Goal: Task Accomplishment & Management: Use online tool/utility

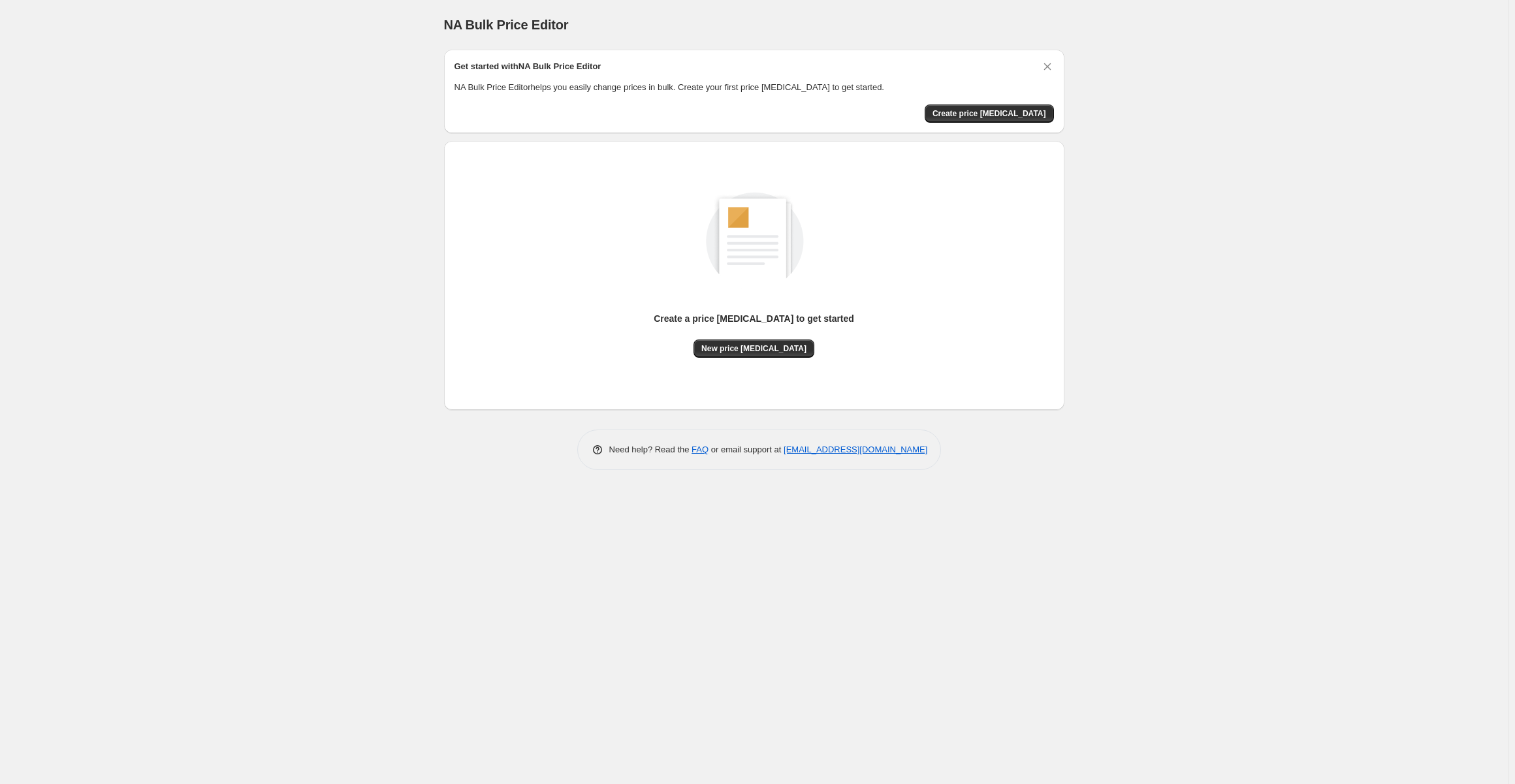
click at [1218, 162] on div "NA Bulk Price Editor. This page is ready NA Bulk Price Editor Get started with …" at bounding box center [754, 392] width 1508 height 784
click at [772, 349] on span "New price [MEDICAL_DATA]" at bounding box center [753, 348] width 105 height 11
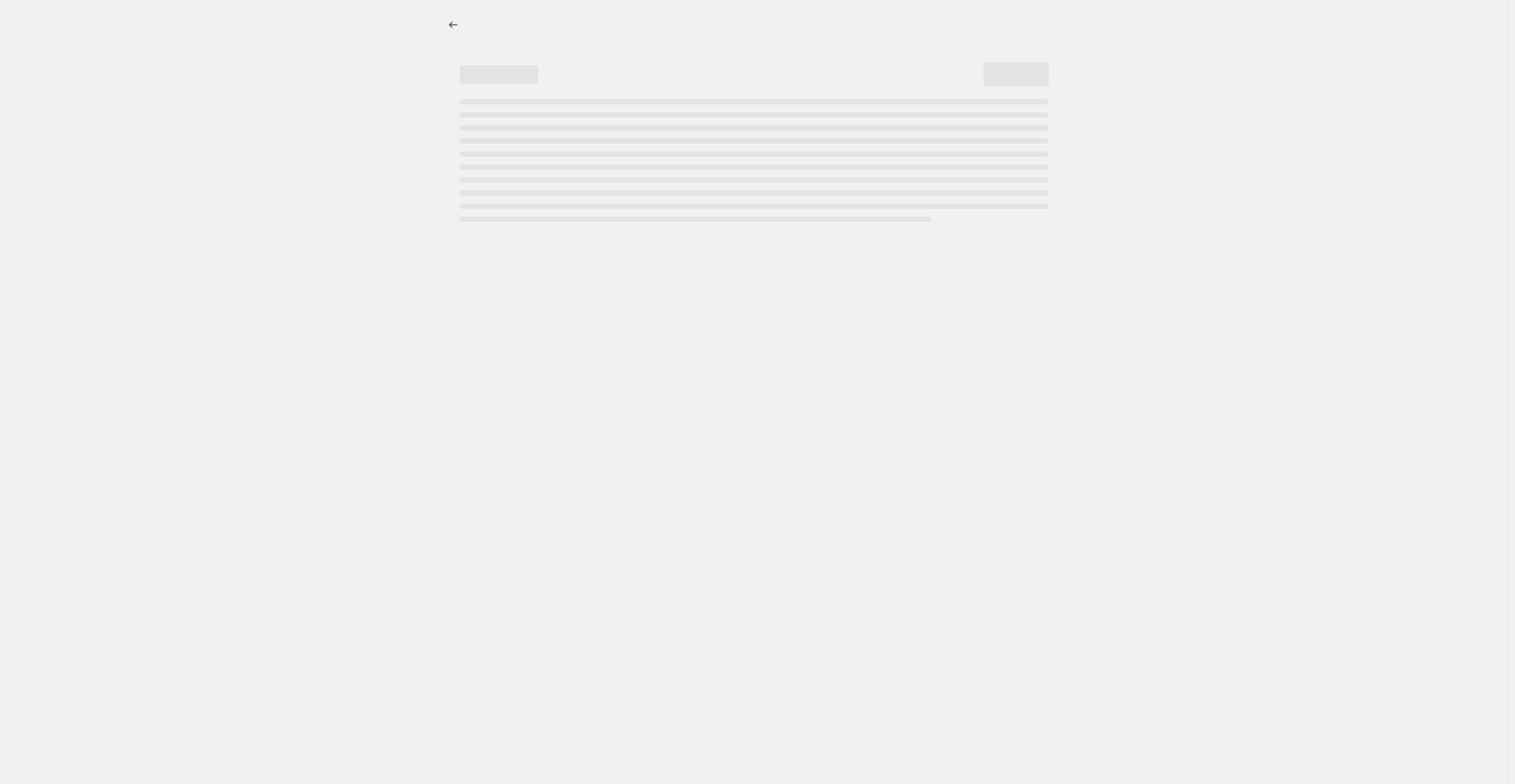
select select "percentage"
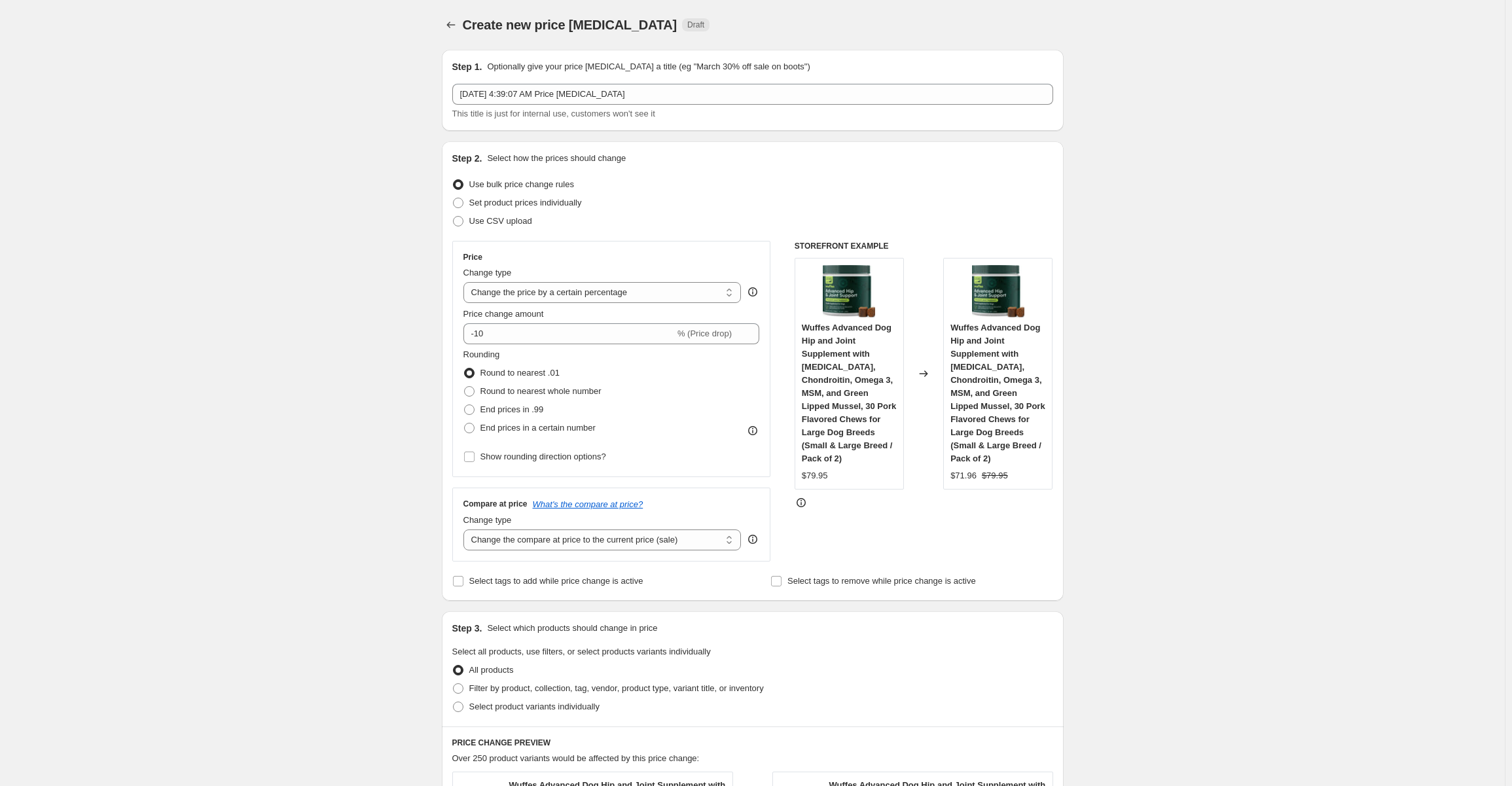
click at [1210, 224] on div "Create new price change job. This page is ready Create new price change job Dra…" at bounding box center [752, 750] width 1505 height 1499
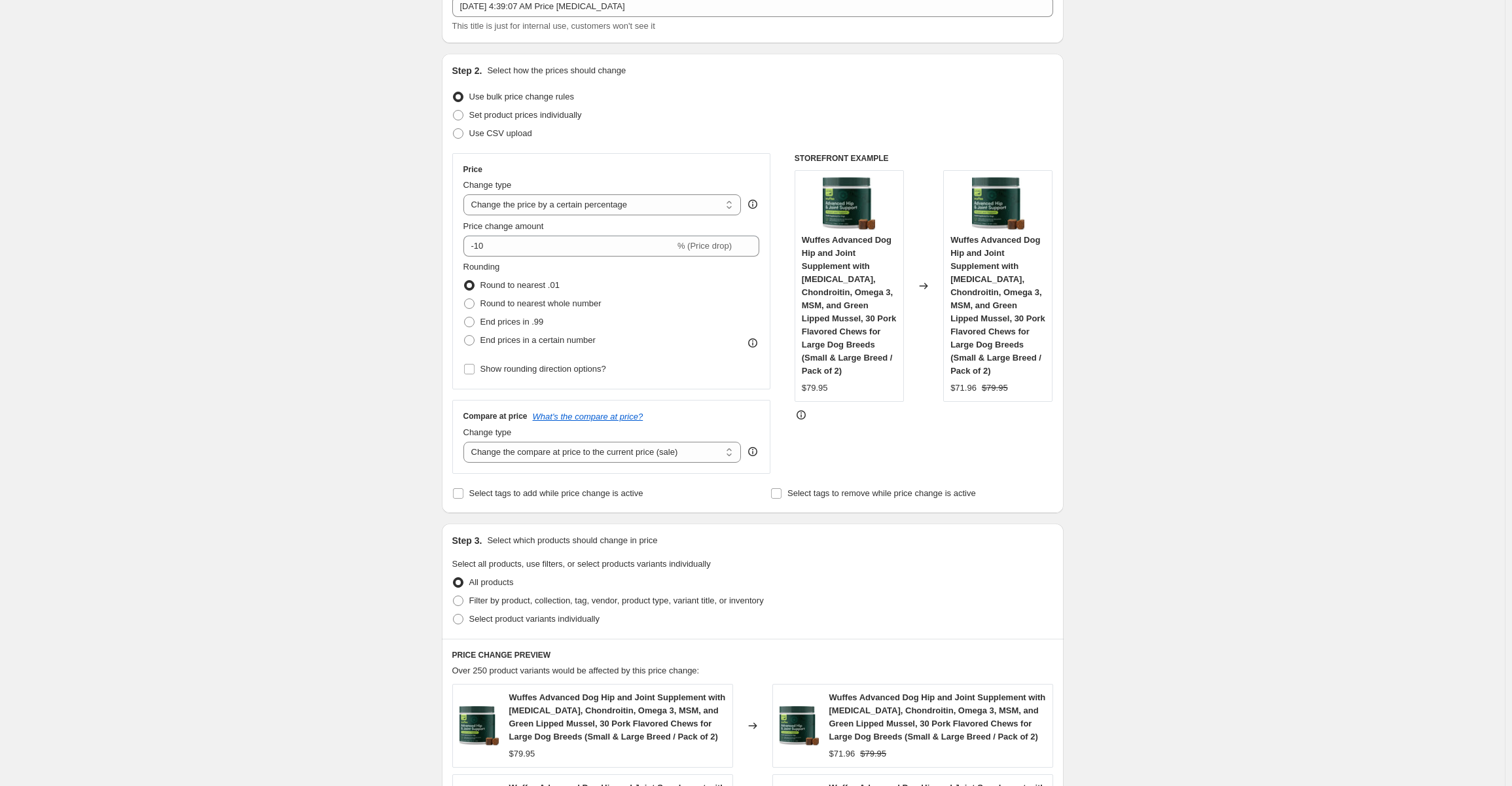
scroll to position [131, 0]
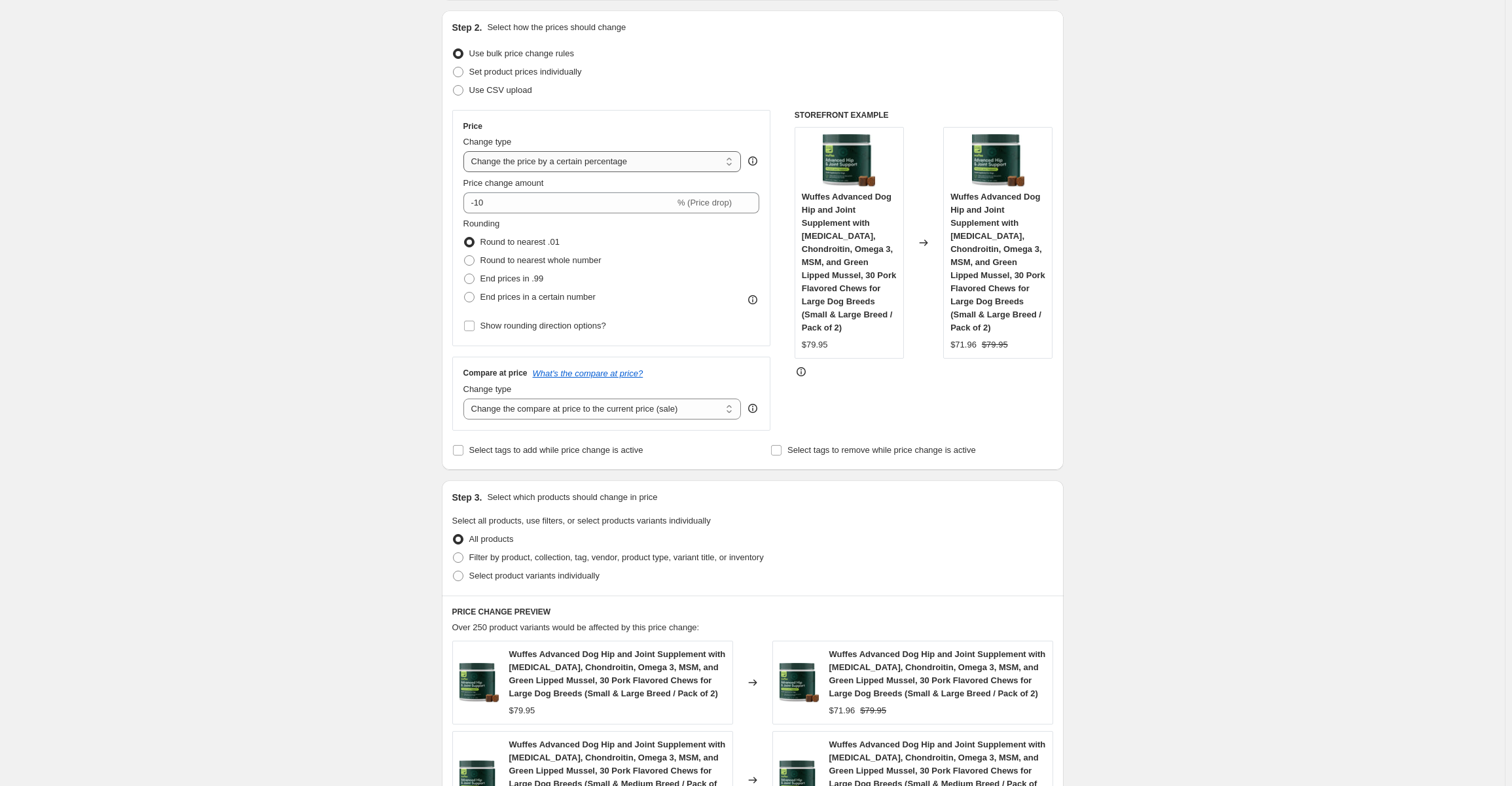
click at [592, 163] on select "Change the price to a certain amount Change the price by a certain amount Chang…" at bounding box center [603, 161] width 278 height 21
click at [505, 203] on input "-10" at bounding box center [569, 202] width 212 height 21
drag, startPoint x: 479, startPoint y: 202, endPoint x: 523, endPoint y: 207, distance: 44.3
click at [523, 207] on input "-10" at bounding box center [569, 202] width 212 height 21
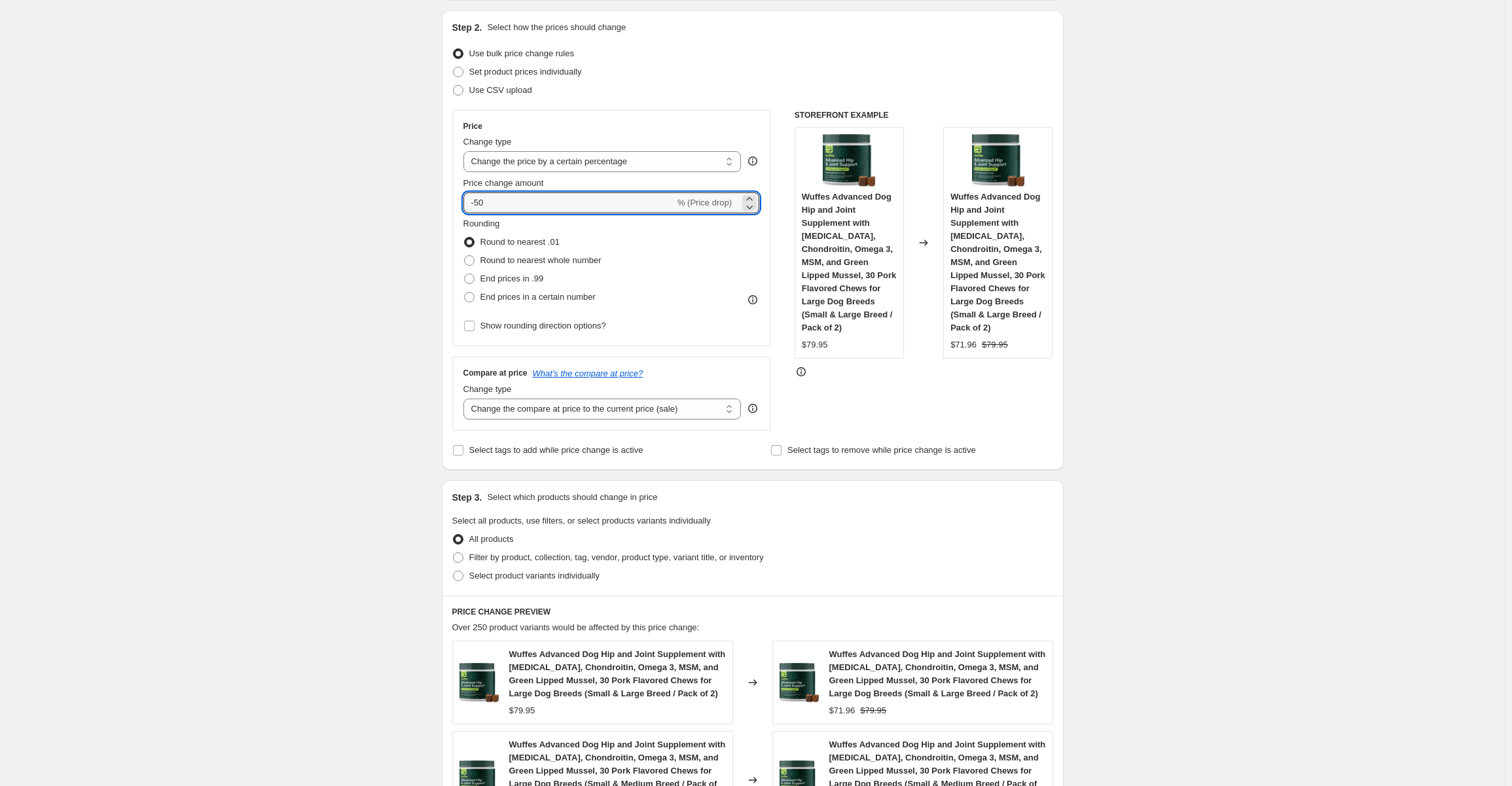
type input "-50"
click at [398, 208] on div "Create new price change job. This page is ready Create new price change job Dra…" at bounding box center [752, 619] width 1505 height 1499
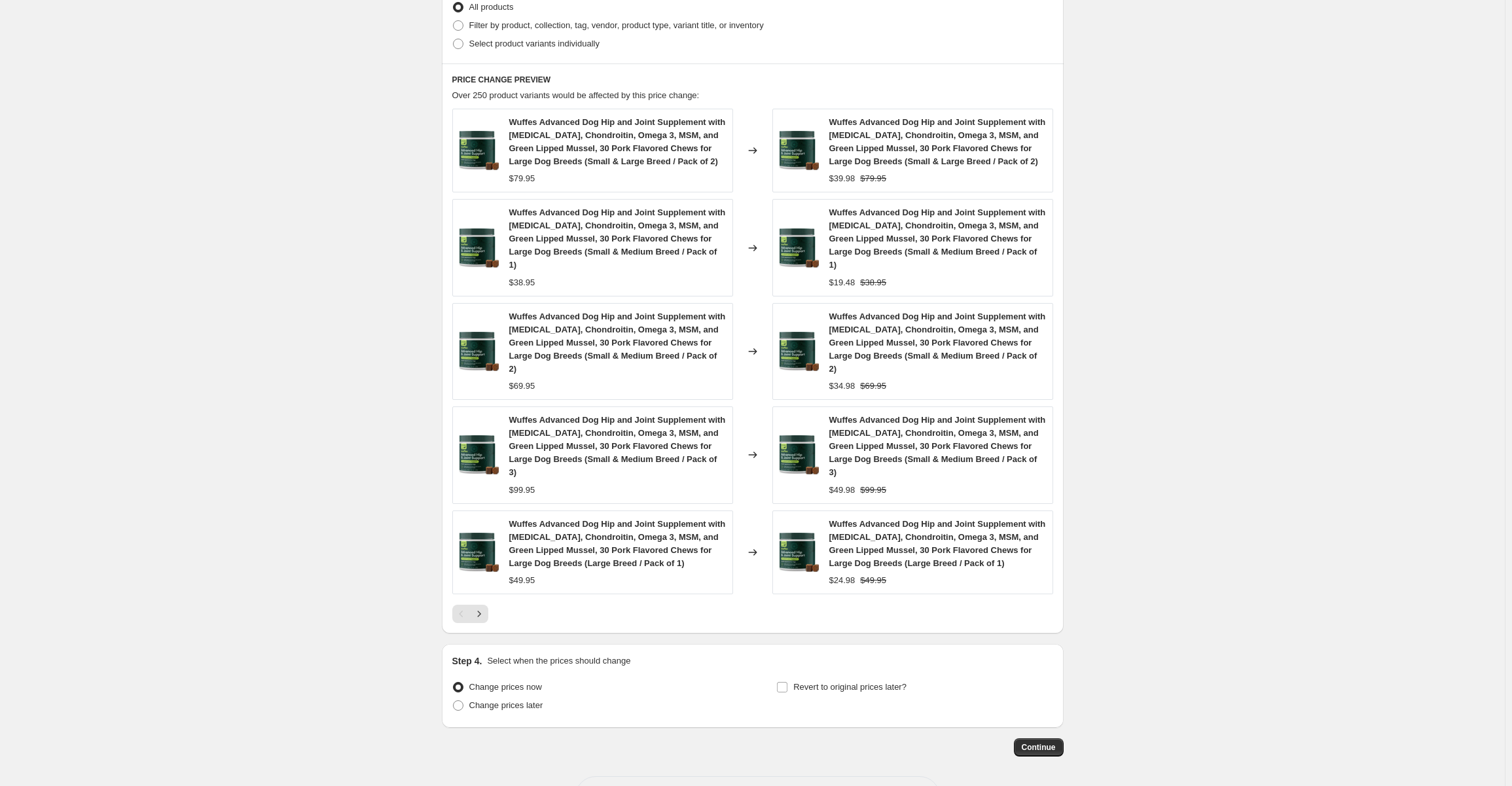
scroll to position [671, 0]
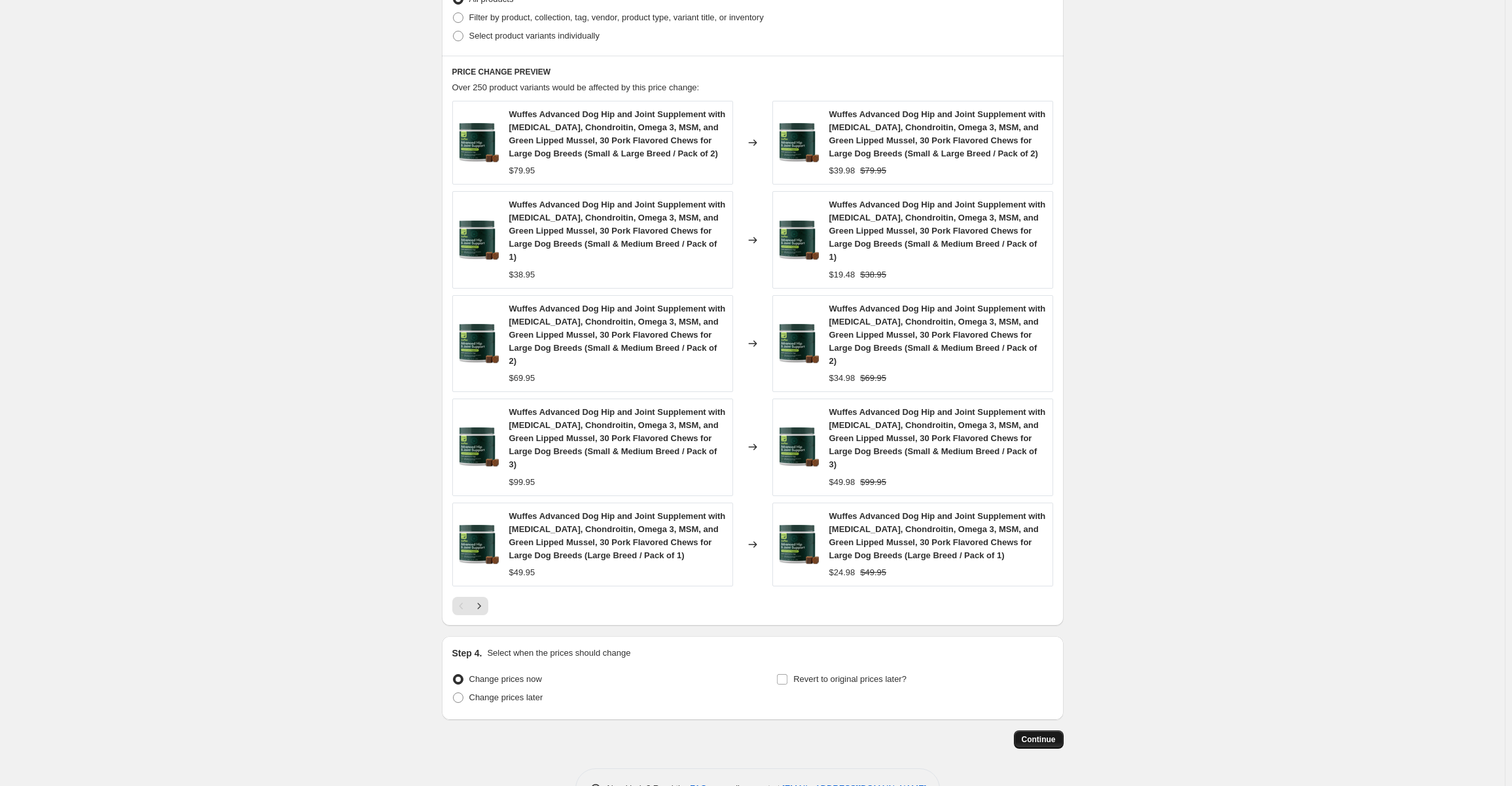
click at [1039, 734] on span "Continue" at bounding box center [1038, 740] width 34 height 11
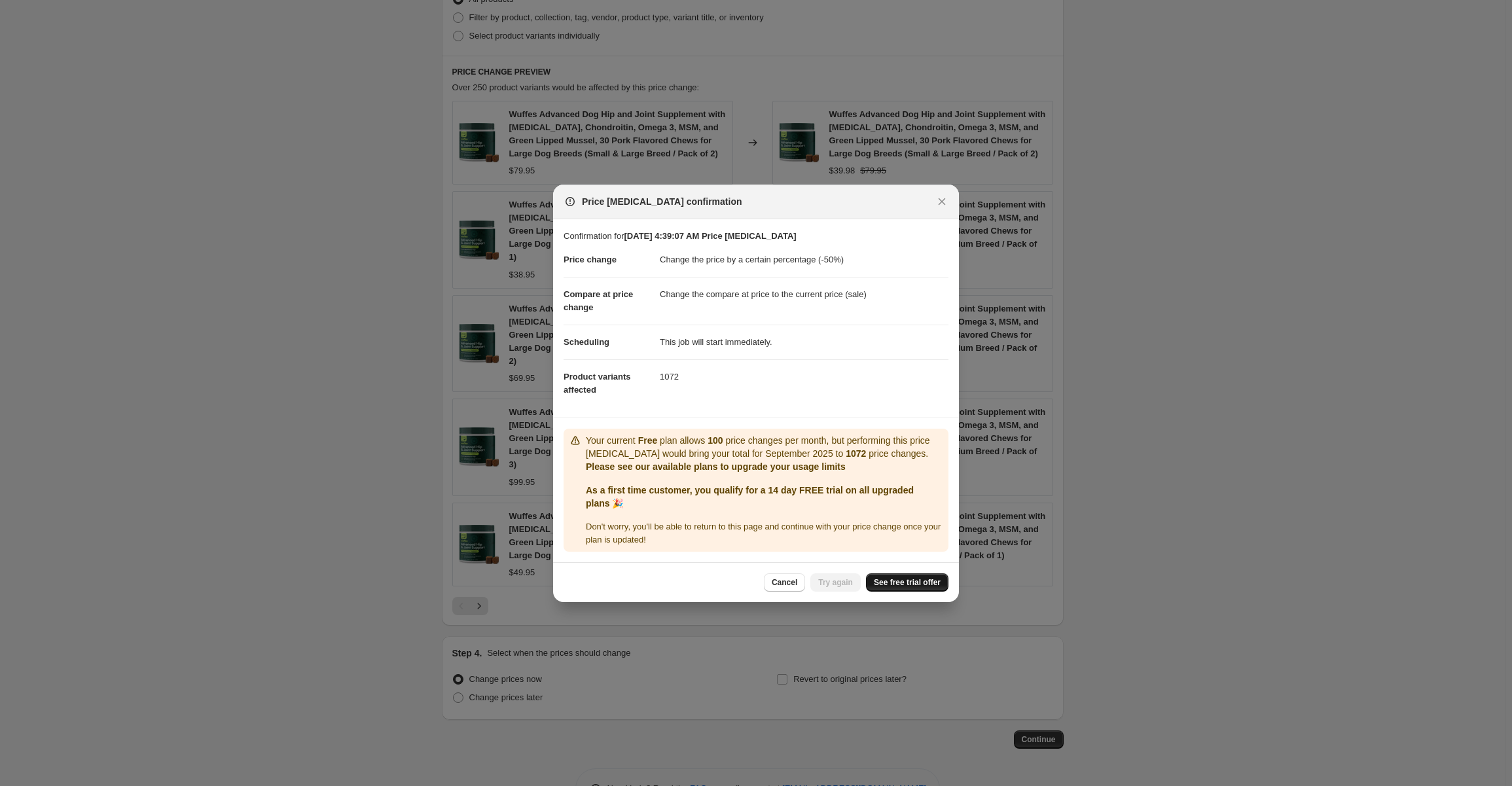
click at [903, 585] on span "See free trial offer" at bounding box center [907, 582] width 66 height 11
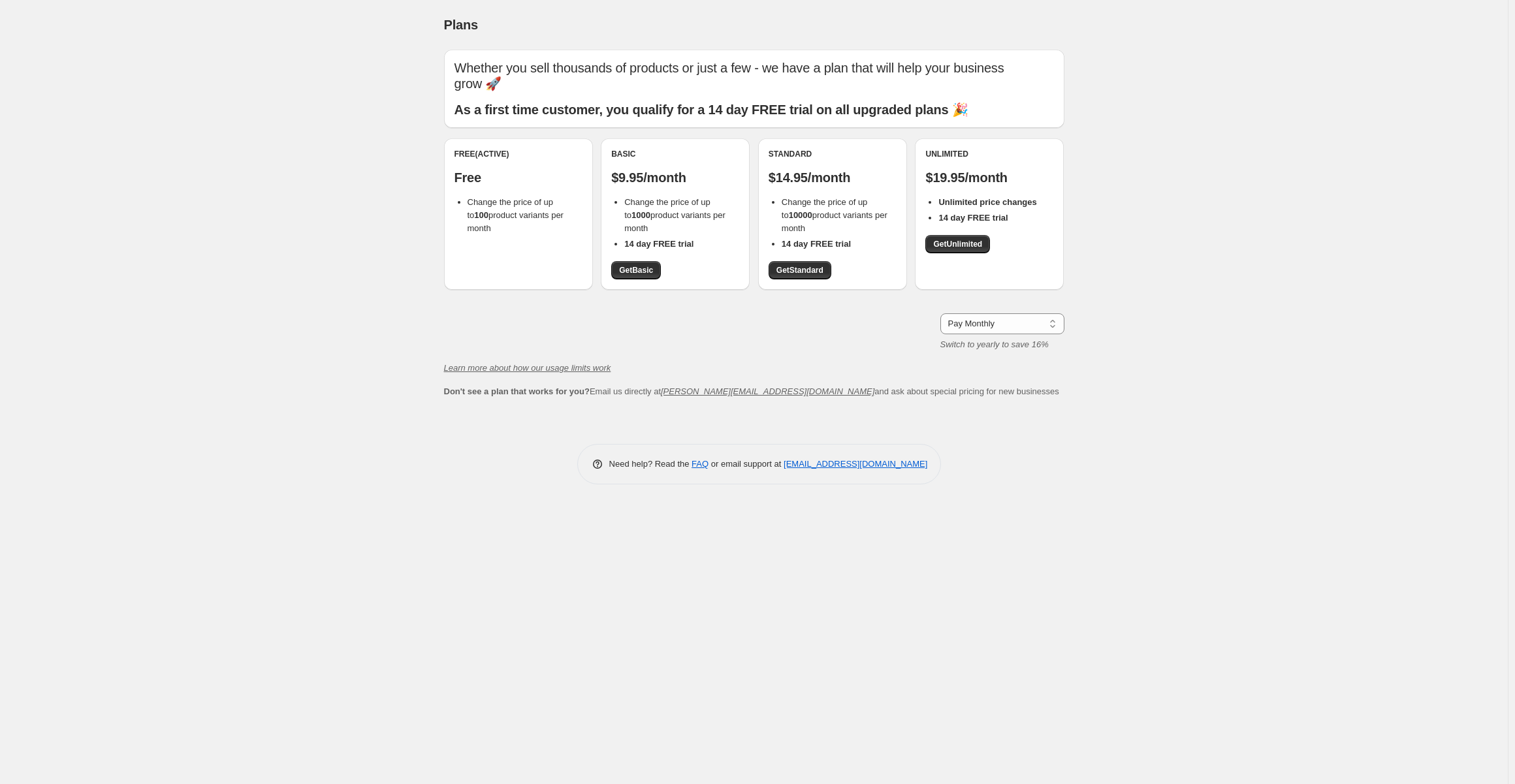
click at [495, 245] on div "Free (Active) Free Change the price of up to 100 product variants per month" at bounding box center [519, 214] width 149 height 151
click at [493, 234] on div "Free (Active) Free Change the price of up to 100 product variants per month" at bounding box center [519, 214] width 149 height 151
